Goal: Communication & Community: Answer question/provide support

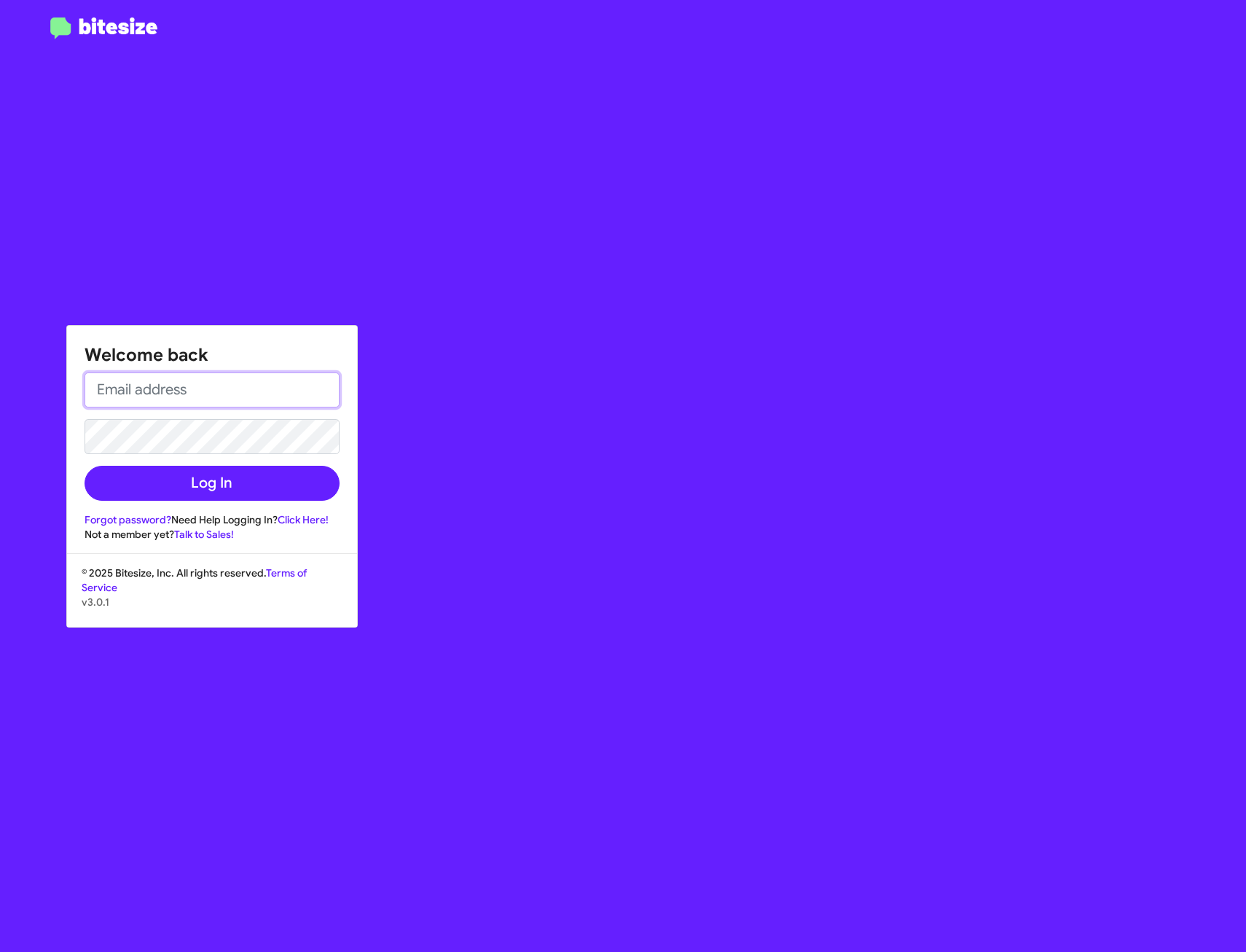
click at [181, 388] on input "email" at bounding box center [212, 389] width 255 height 35
type input "[EMAIL_ADDRESS][DOMAIN_NAME]"
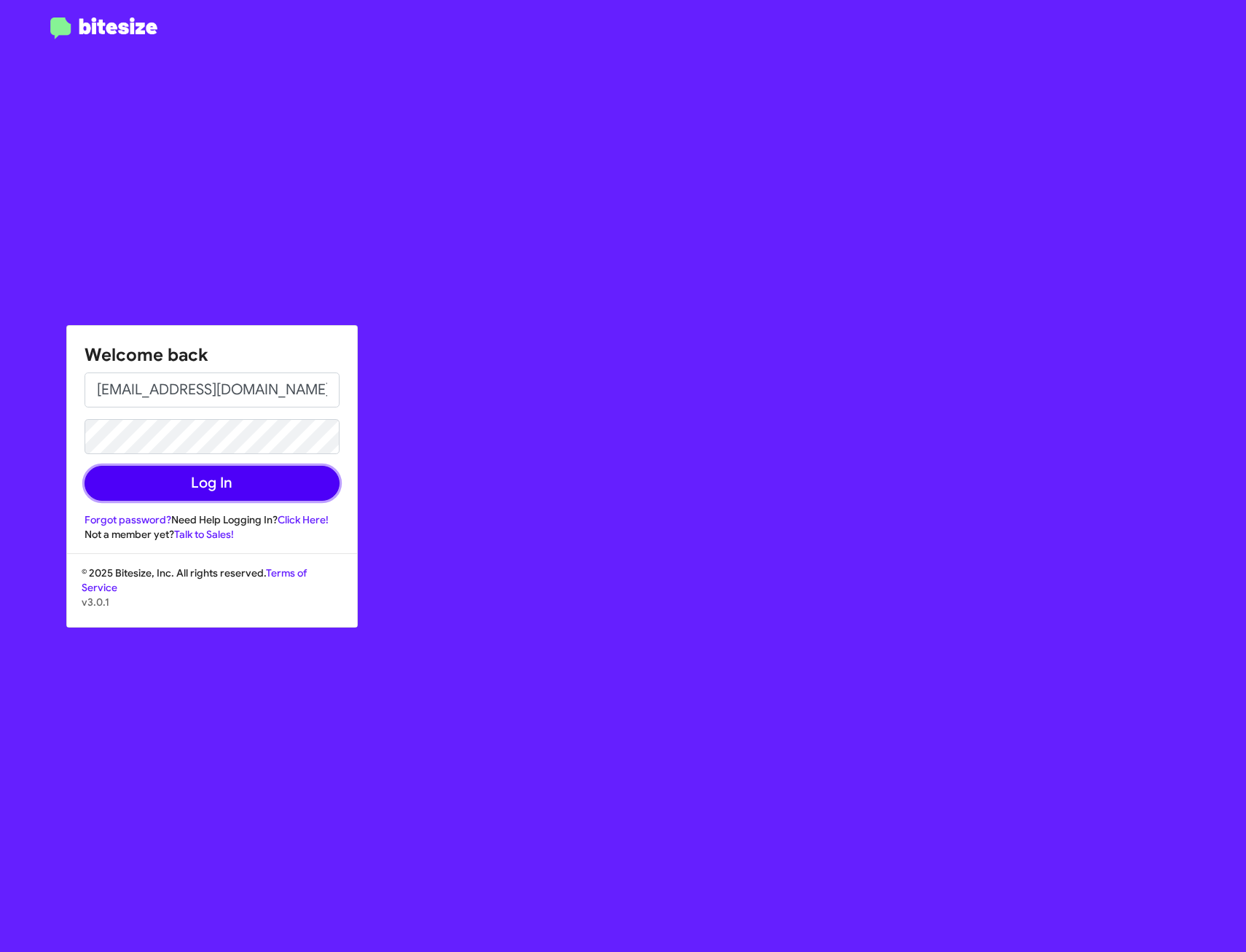
click at [280, 498] on button "Log In" at bounding box center [212, 483] width 255 height 35
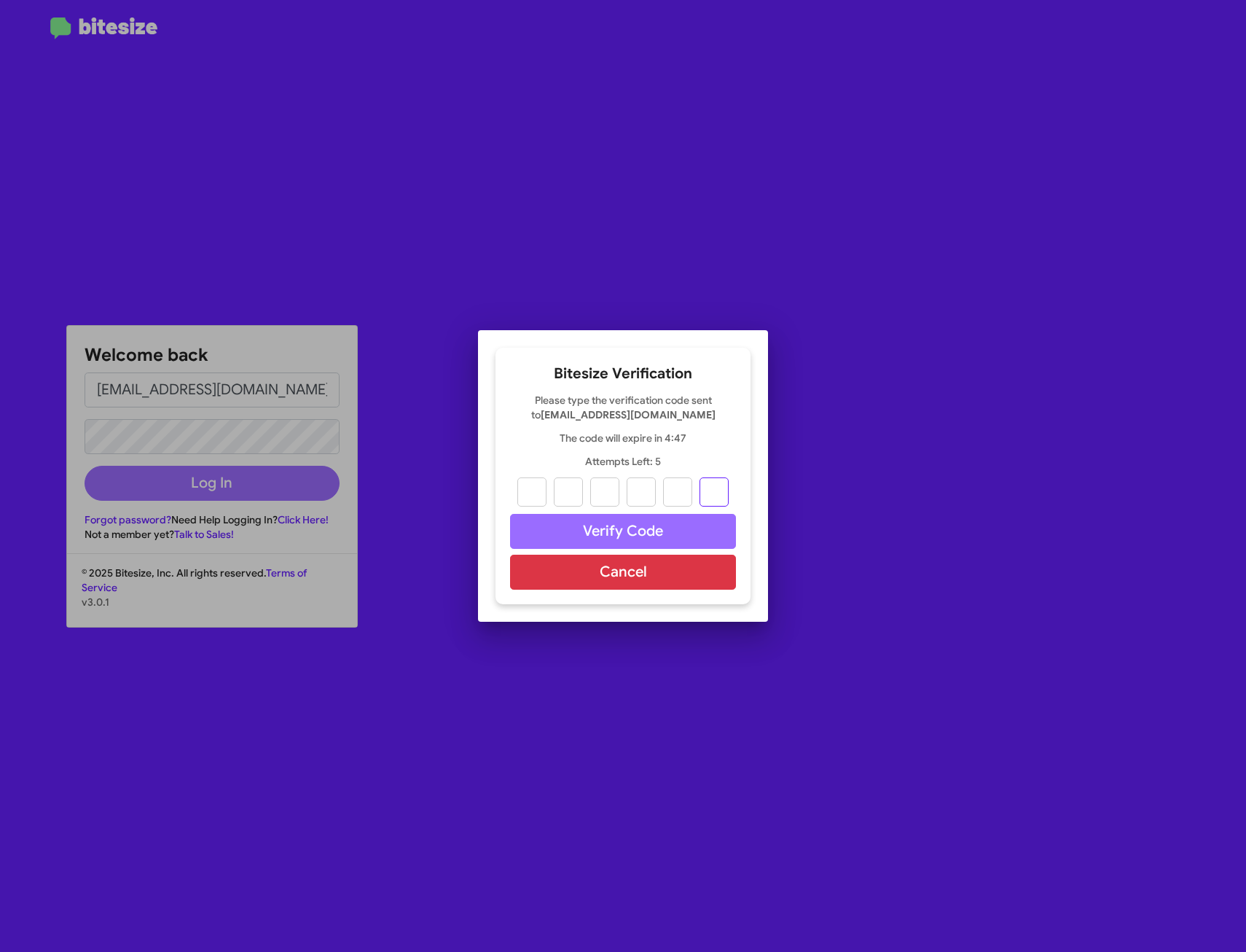
paste input "2"
type input "7"
type input "6"
type input "3"
type input "4"
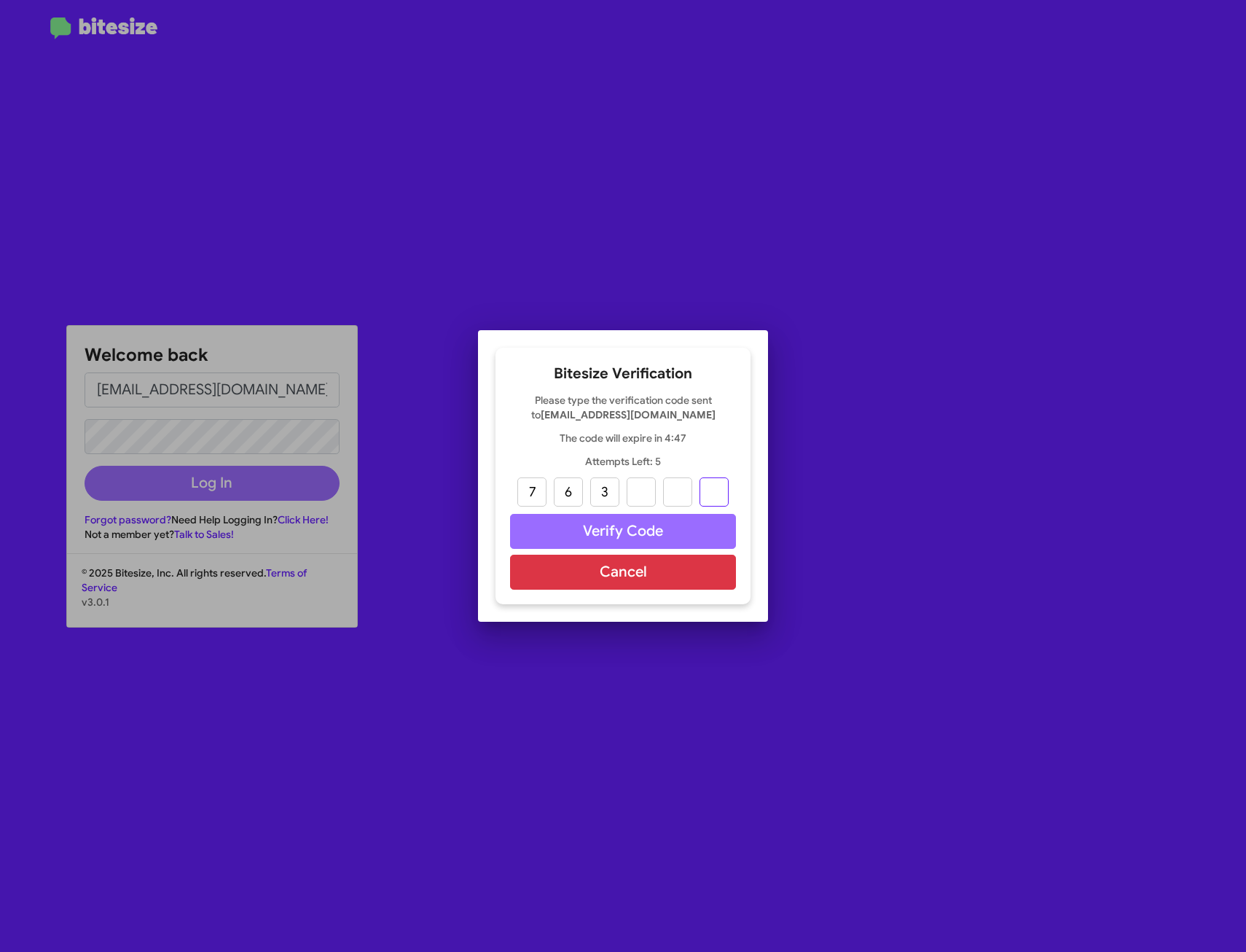
type input "6"
type input "2"
click at [595, 522] on button "Verify Code" at bounding box center [623, 530] width 226 height 35
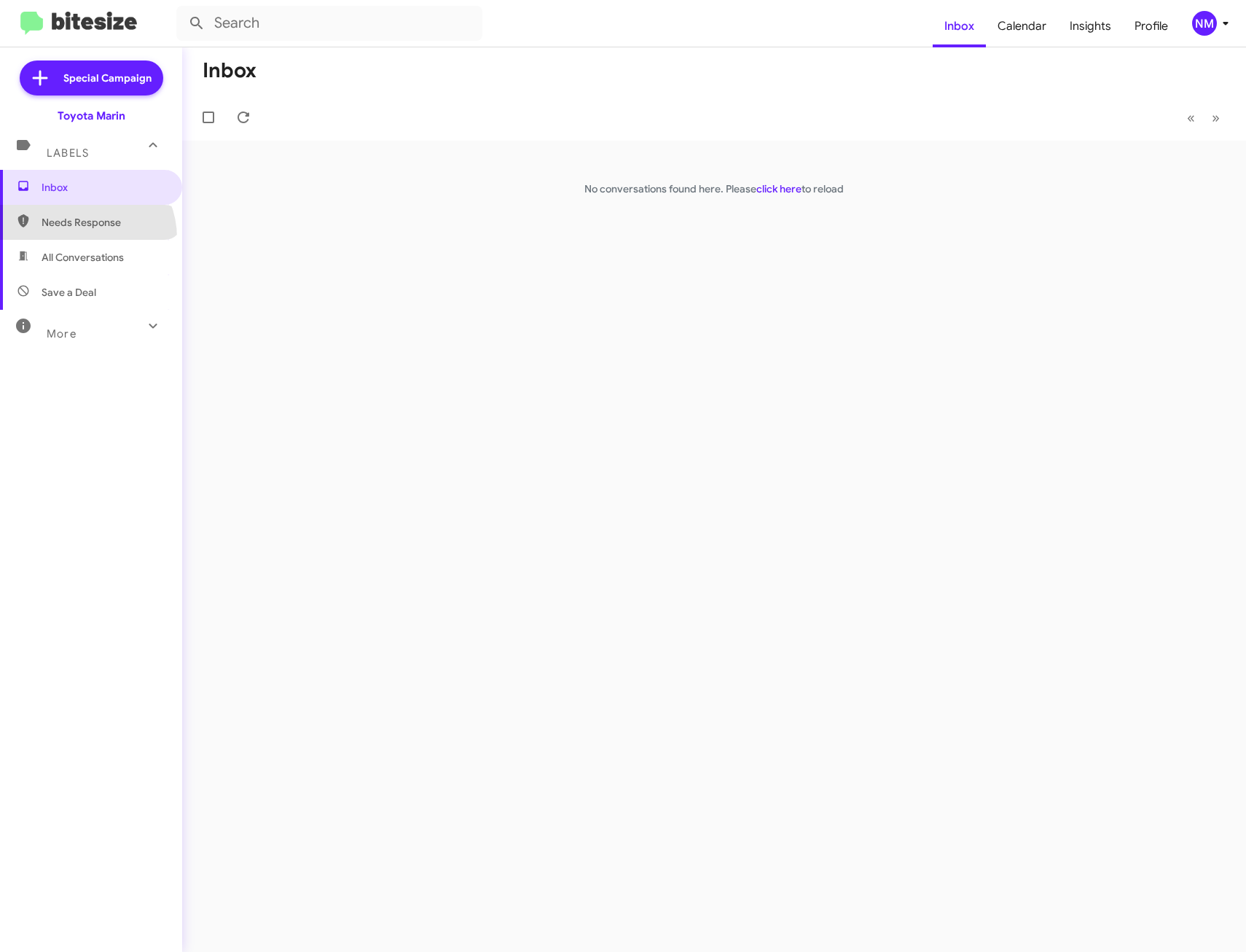
click at [83, 238] on span "Needs Response" at bounding box center [91, 222] width 182 height 35
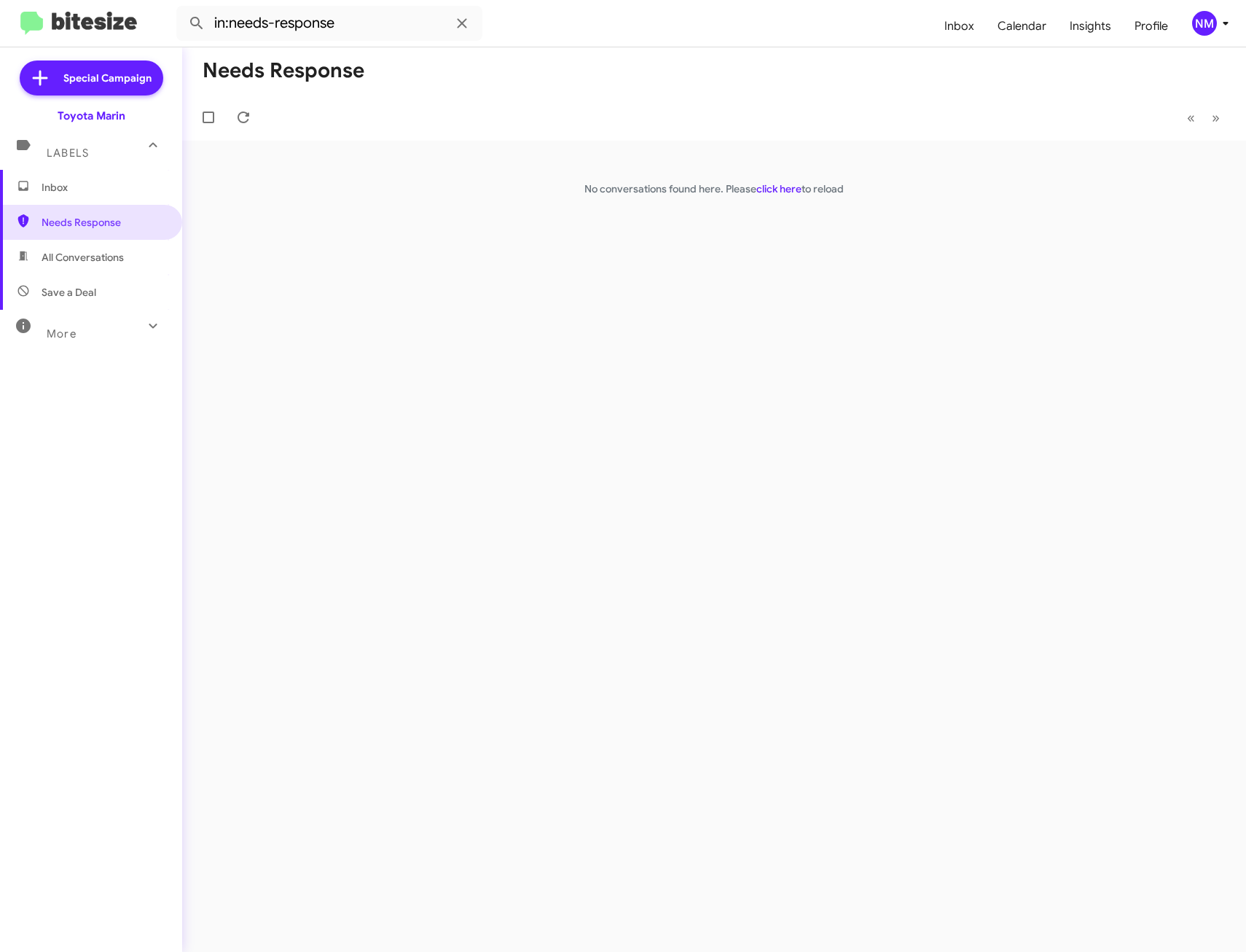
click at [96, 259] on span "All Conversations" at bounding box center [83, 258] width 83 height 14
type input "in:all-conversations"
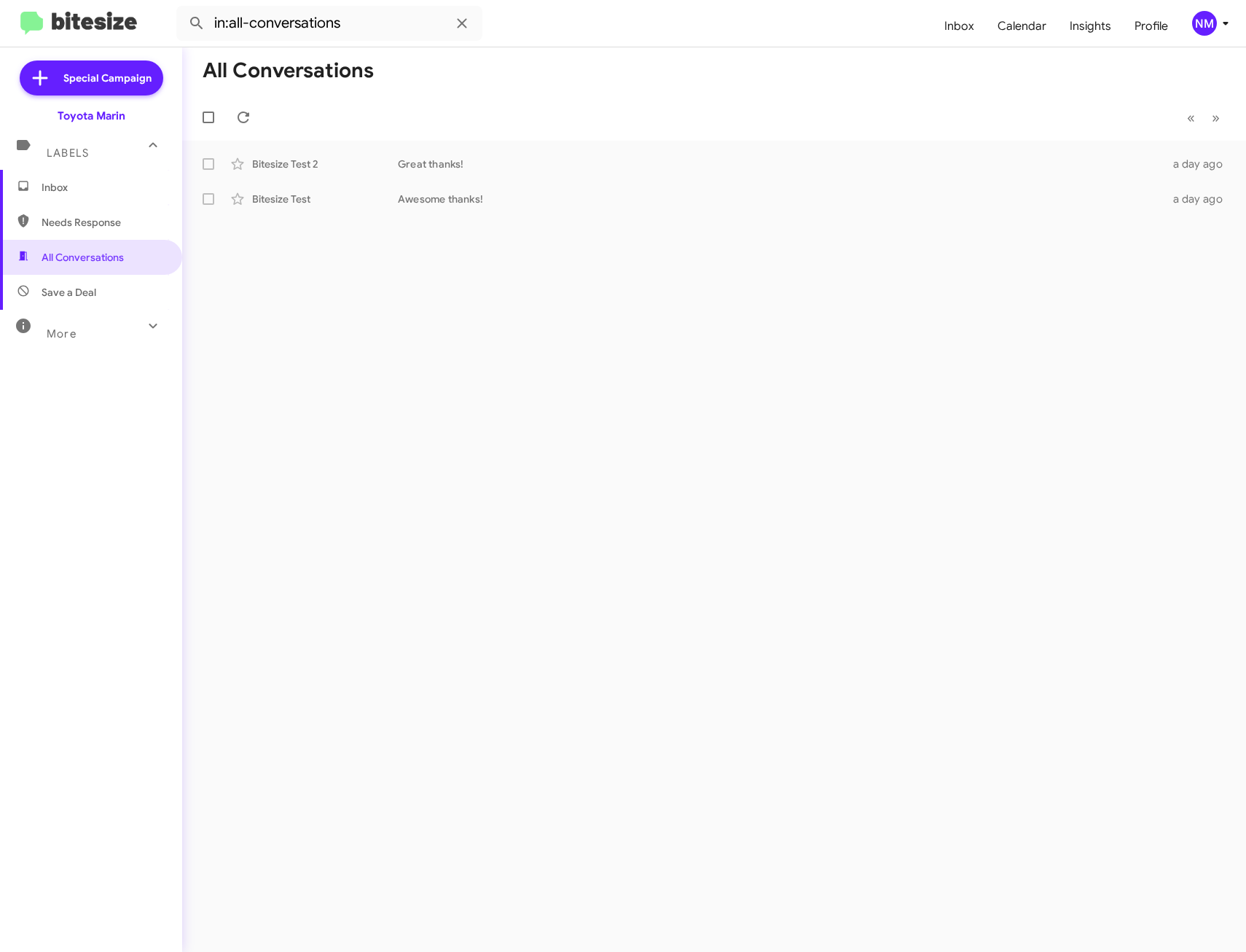
click at [537, 706] on div "All Conversations « Previous » Next Bitesize Test 2 Great thanks! a day ago Bit…" at bounding box center [714, 500] width 1064 height 904
click at [408, 166] on div "Great thanks!" at bounding box center [786, 164] width 778 height 14
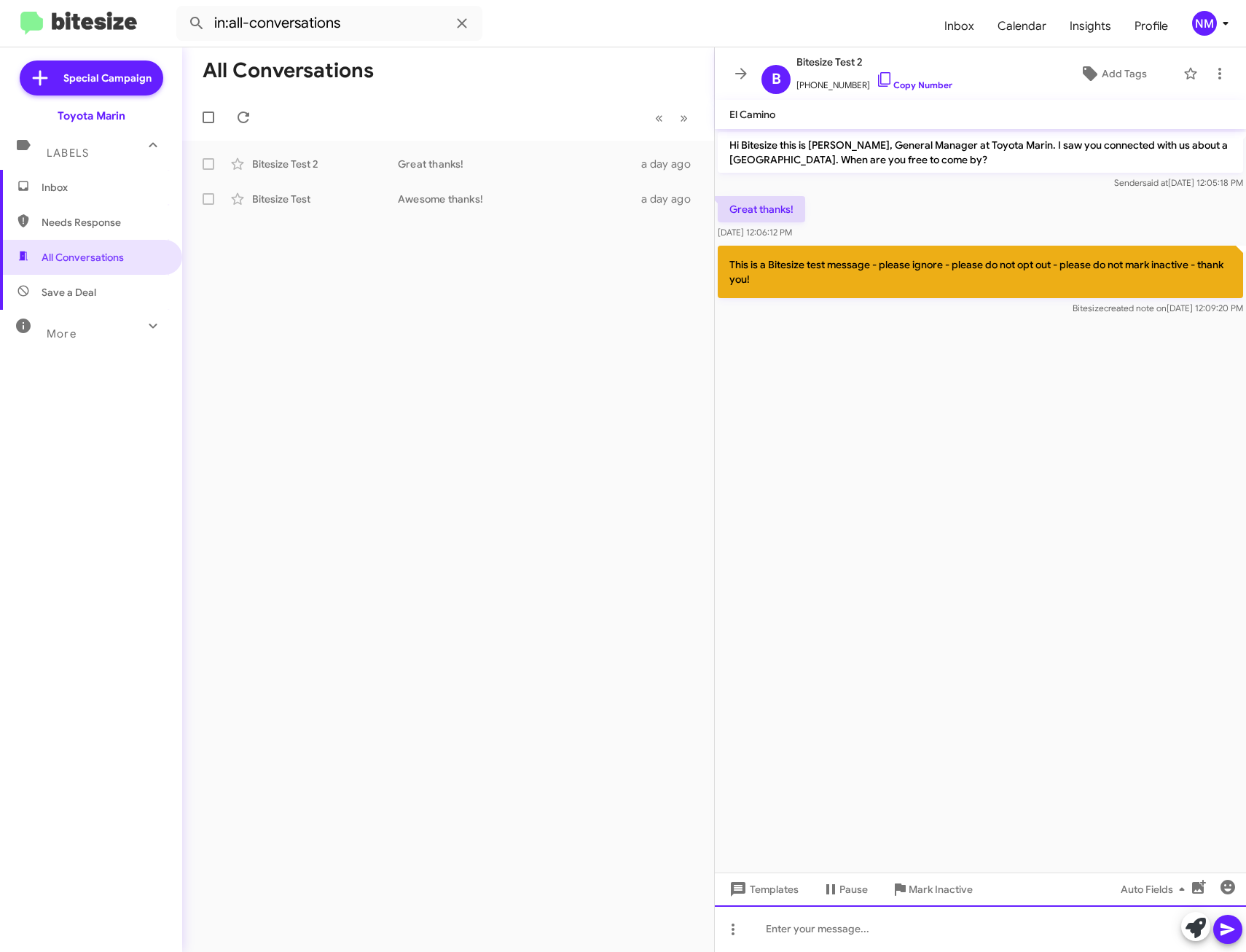
click at [808, 921] on div at bounding box center [980, 929] width 531 height 47
